Goal: Navigation & Orientation: Find specific page/section

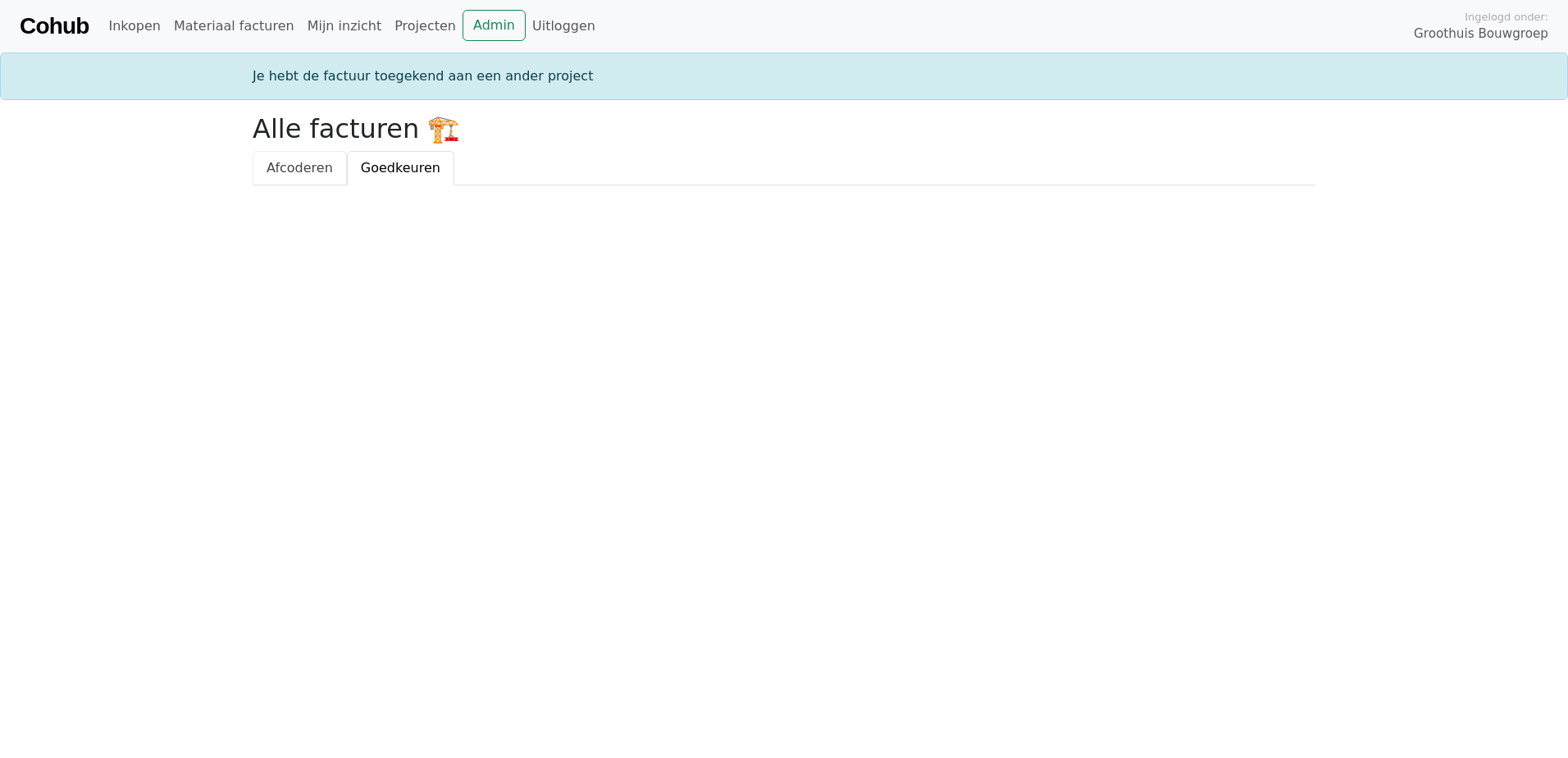
click at [314, 172] on span "Afcoderen" at bounding box center [299, 168] width 67 height 16
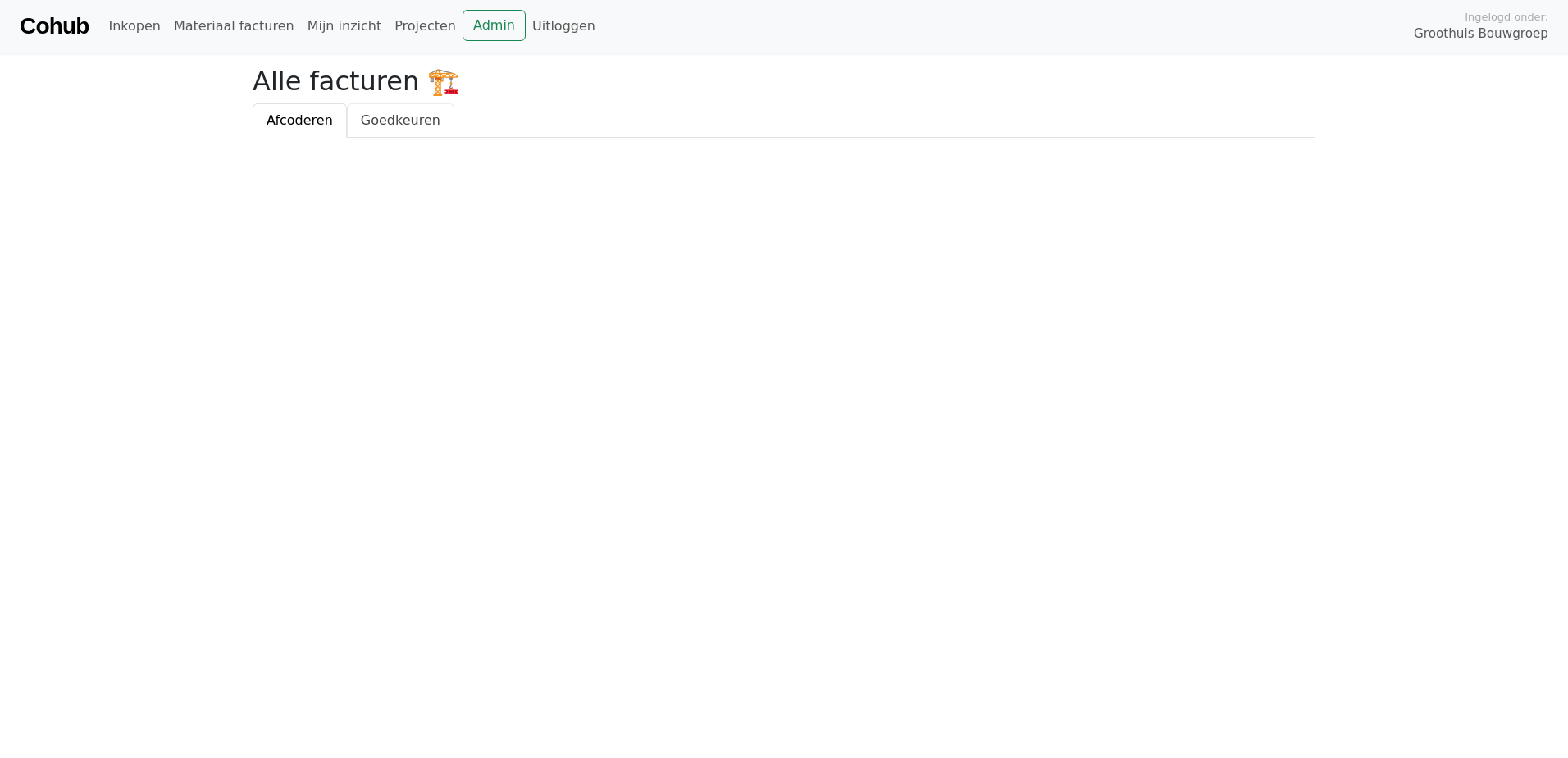
click at [391, 123] on span "Goedkeuren" at bounding box center [400, 120] width 80 height 16
click at [322, 26] on link "Mijn inzicht" at bounding box center [344, 26] width 87 height 33
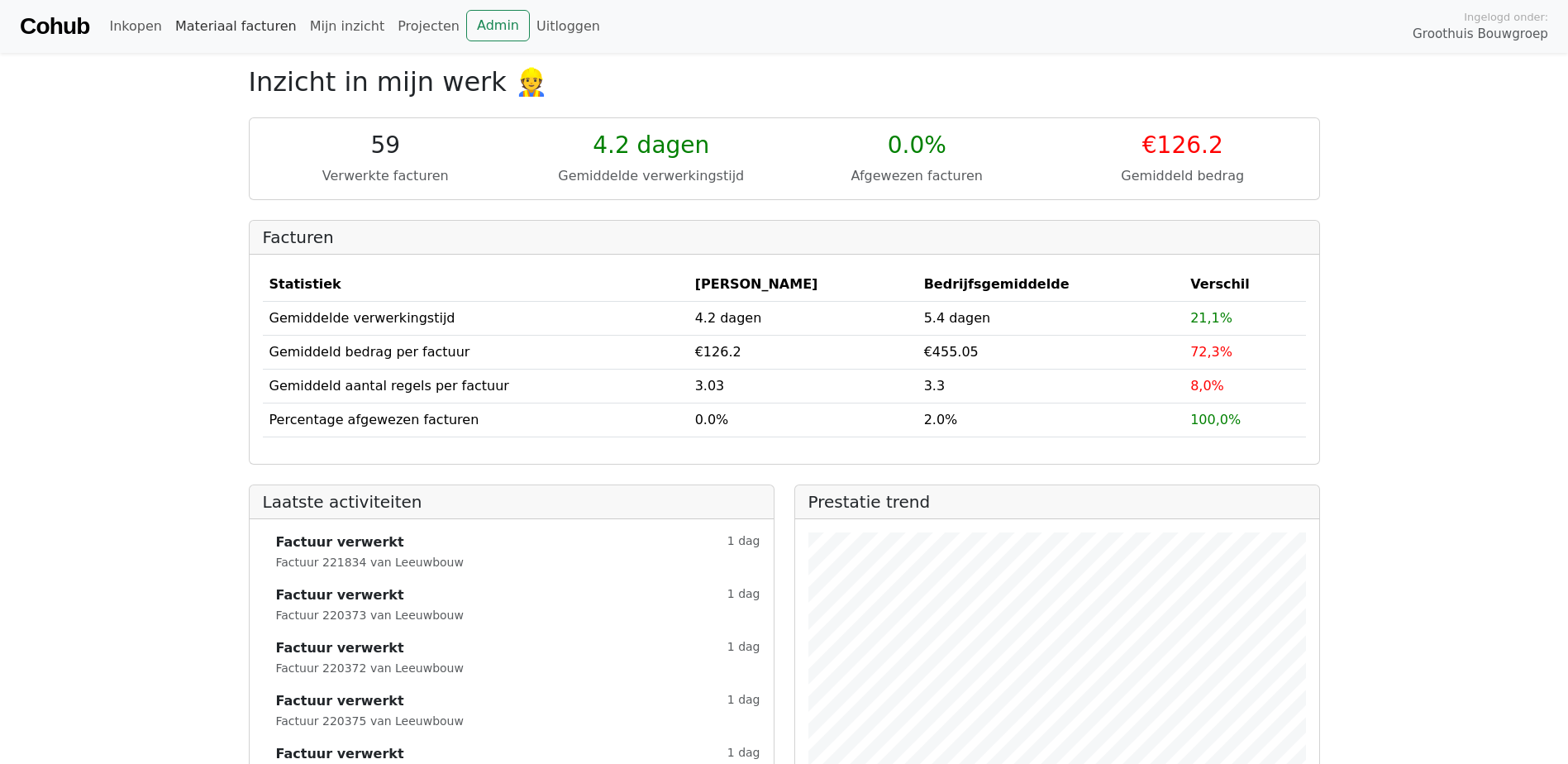
click at [221, 23] on link "Materiaal facturen" at bounding box center [235, 26] width 135 height 33
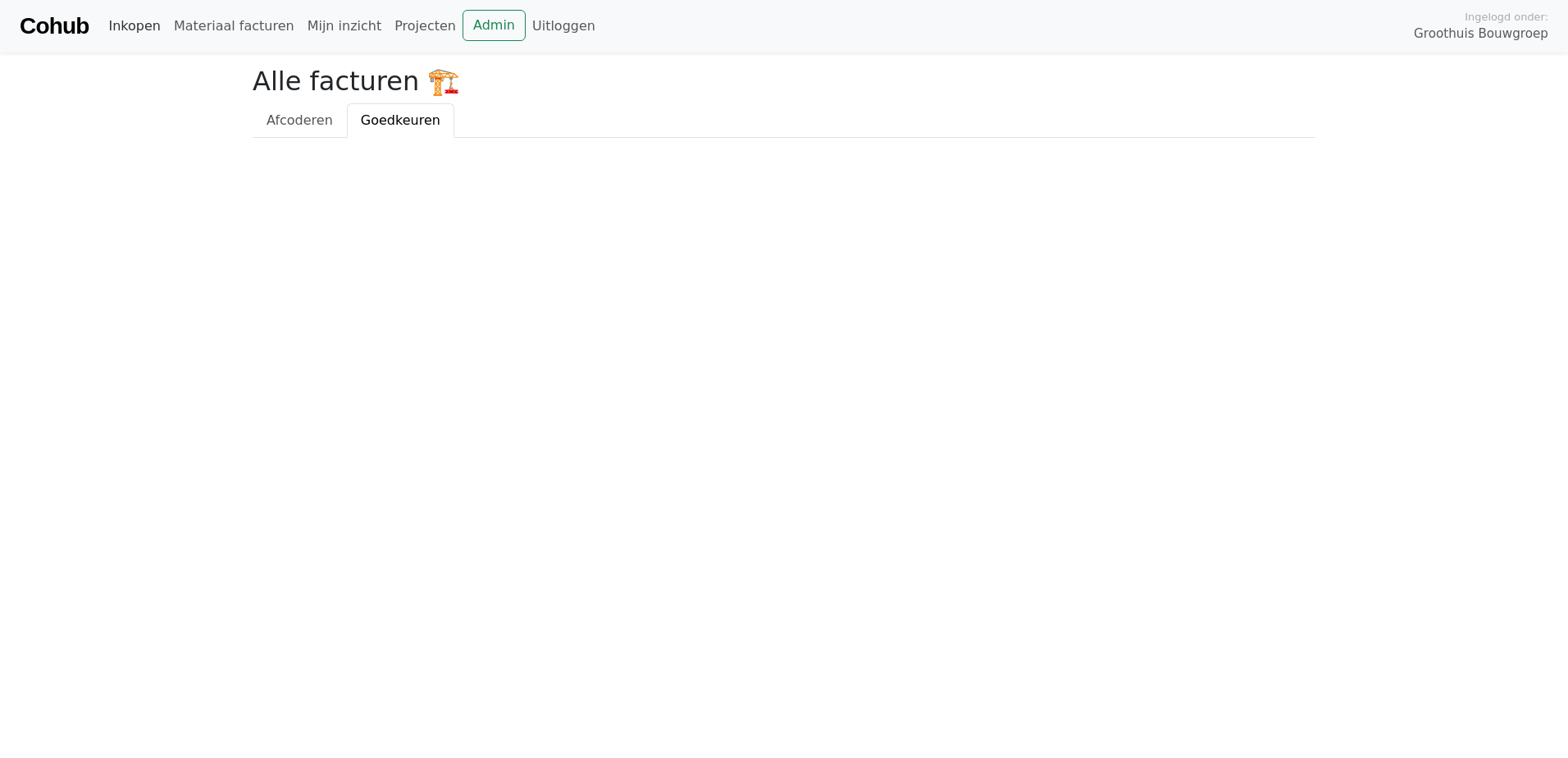
click at [144, 29] on link "Inkopen" at bounding box center [134, 26] width 65 height 33
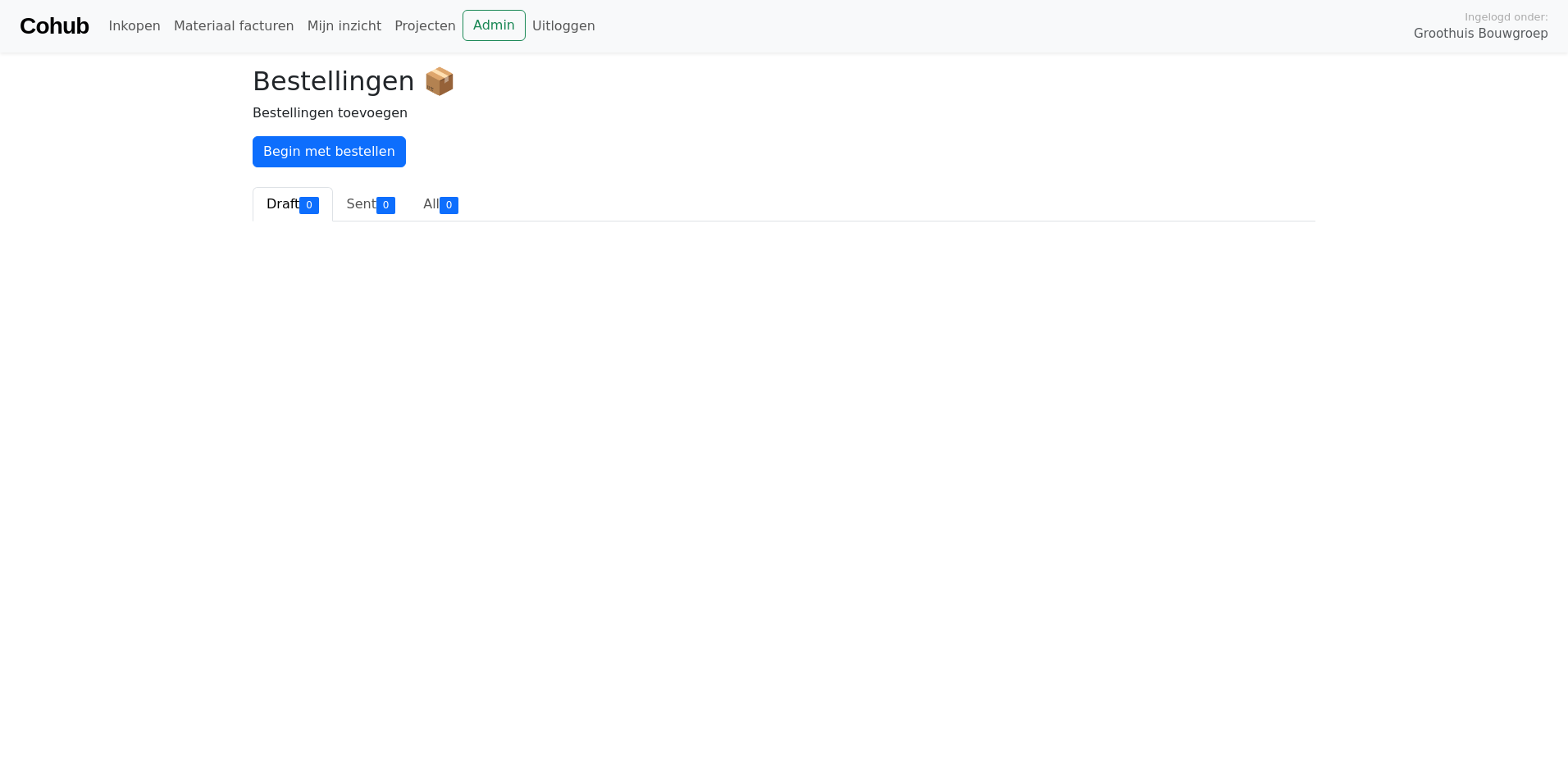
click at [728, 68] on h2 "Bestellingen 📦" at bounding box center [784, 81] width 1063 height 31
